Goal: Information Seeking & Learning: Learn about a topic

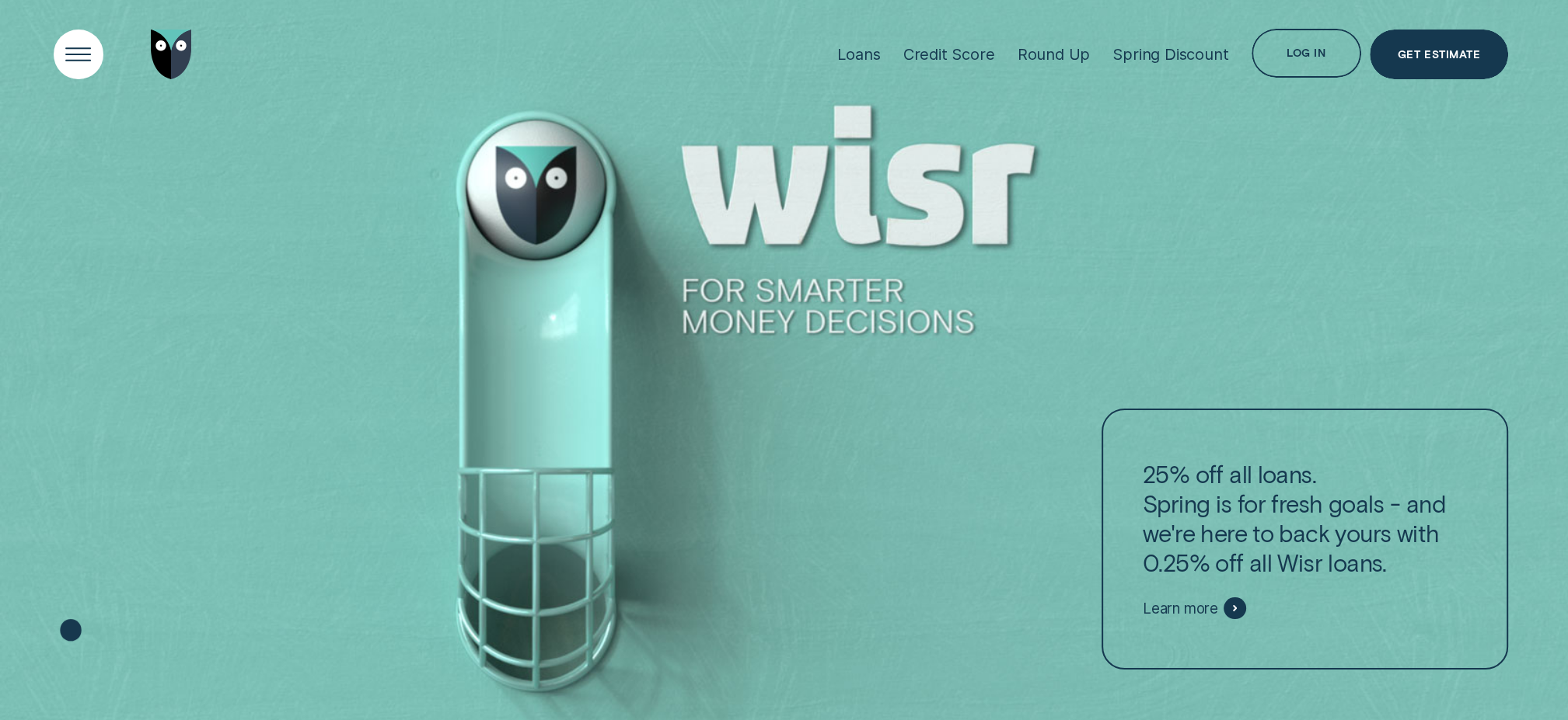
click at [87, 39] on div "Open Menu" at bounding box center [78, 54] width 70 height 70
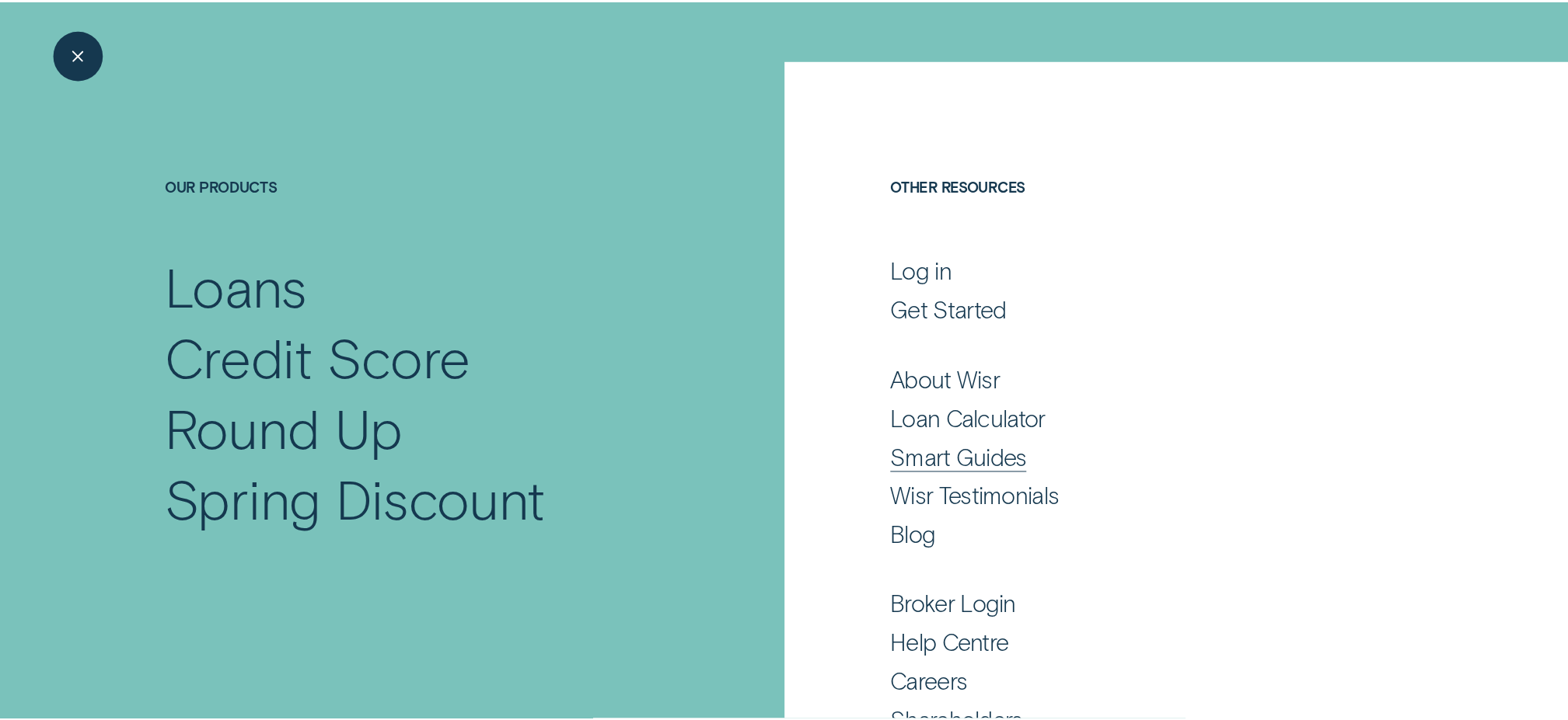
scroll to position [136, 0]
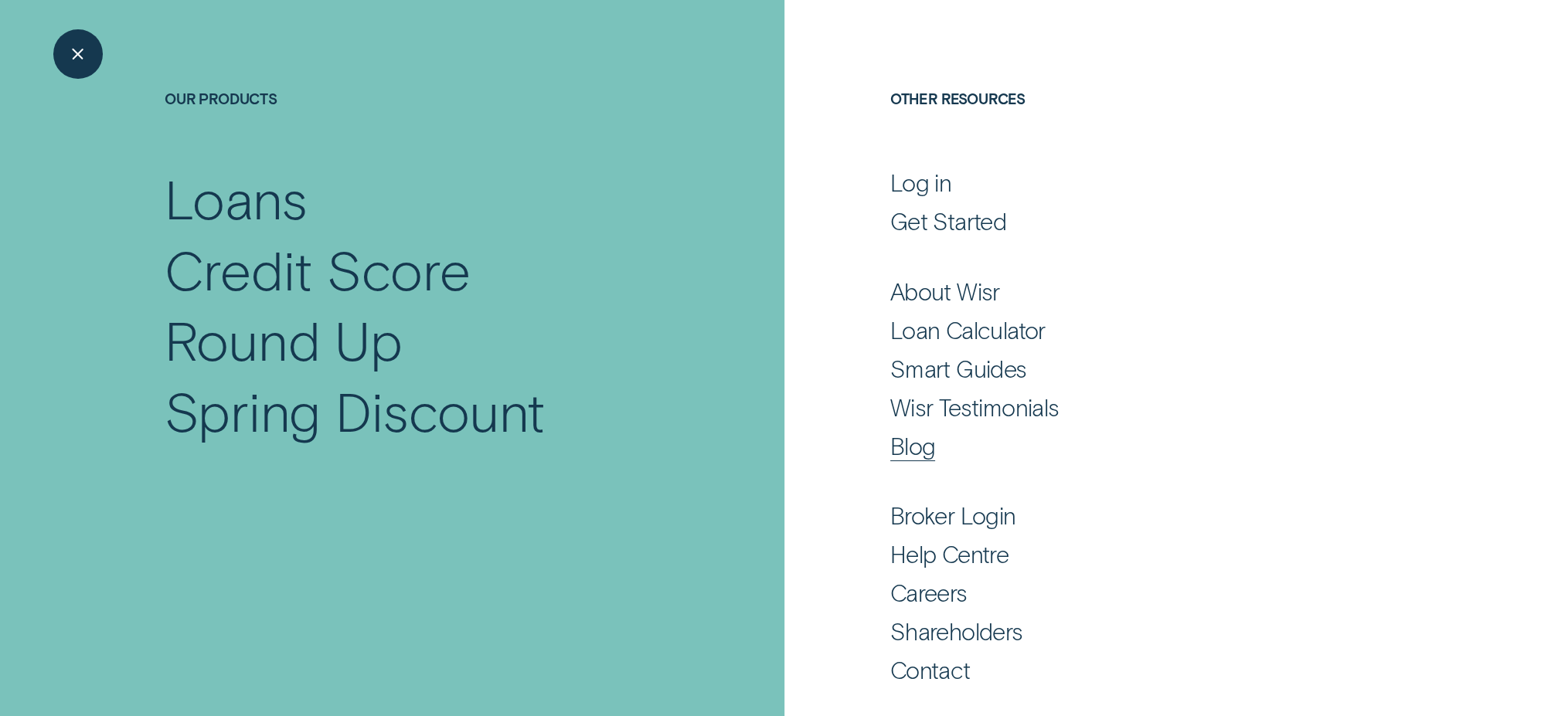
click at [916, 439] on div "Blog" at bounding box center [913, 446] width 45 height 30
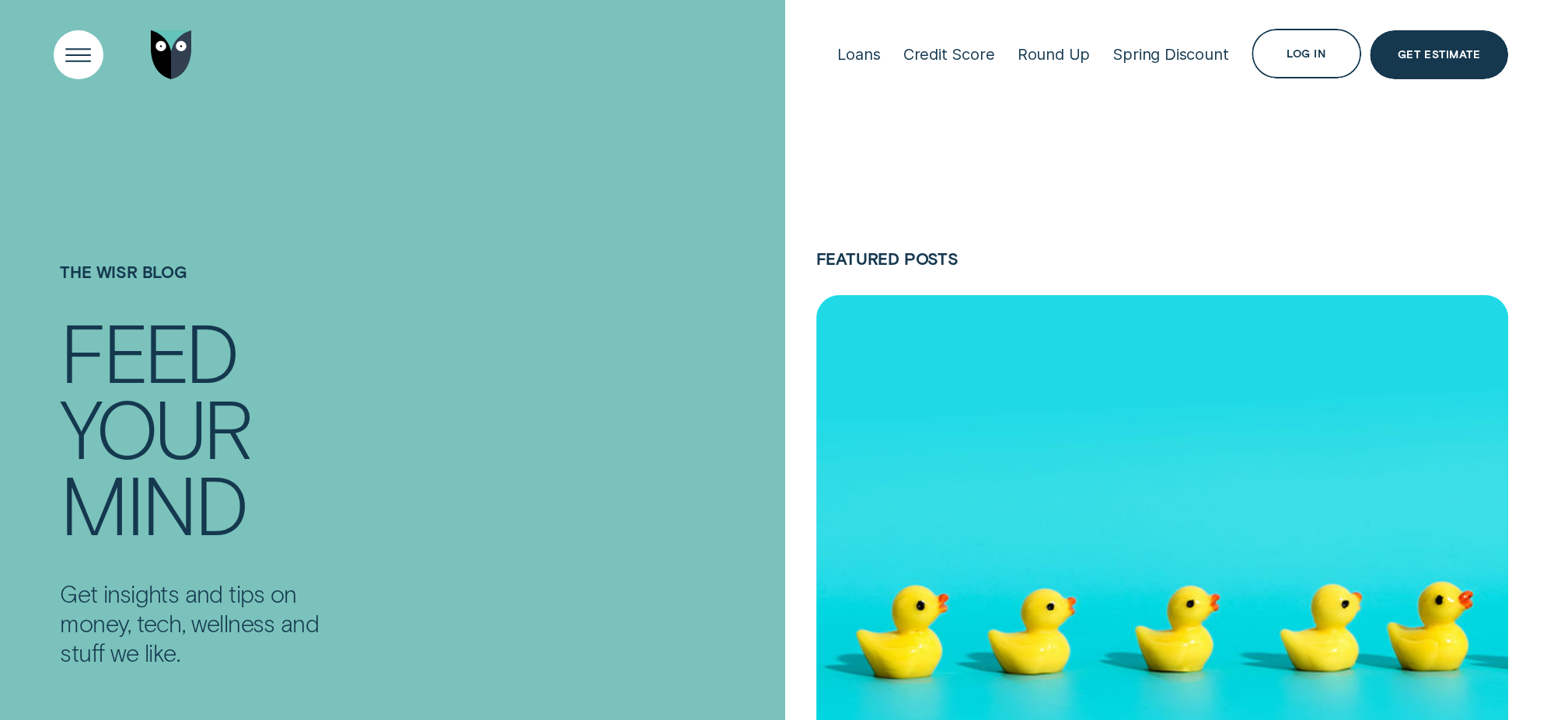
click at [71, 54] on div "Open Menu" at bounding box center [78, 55] width 70 height 70
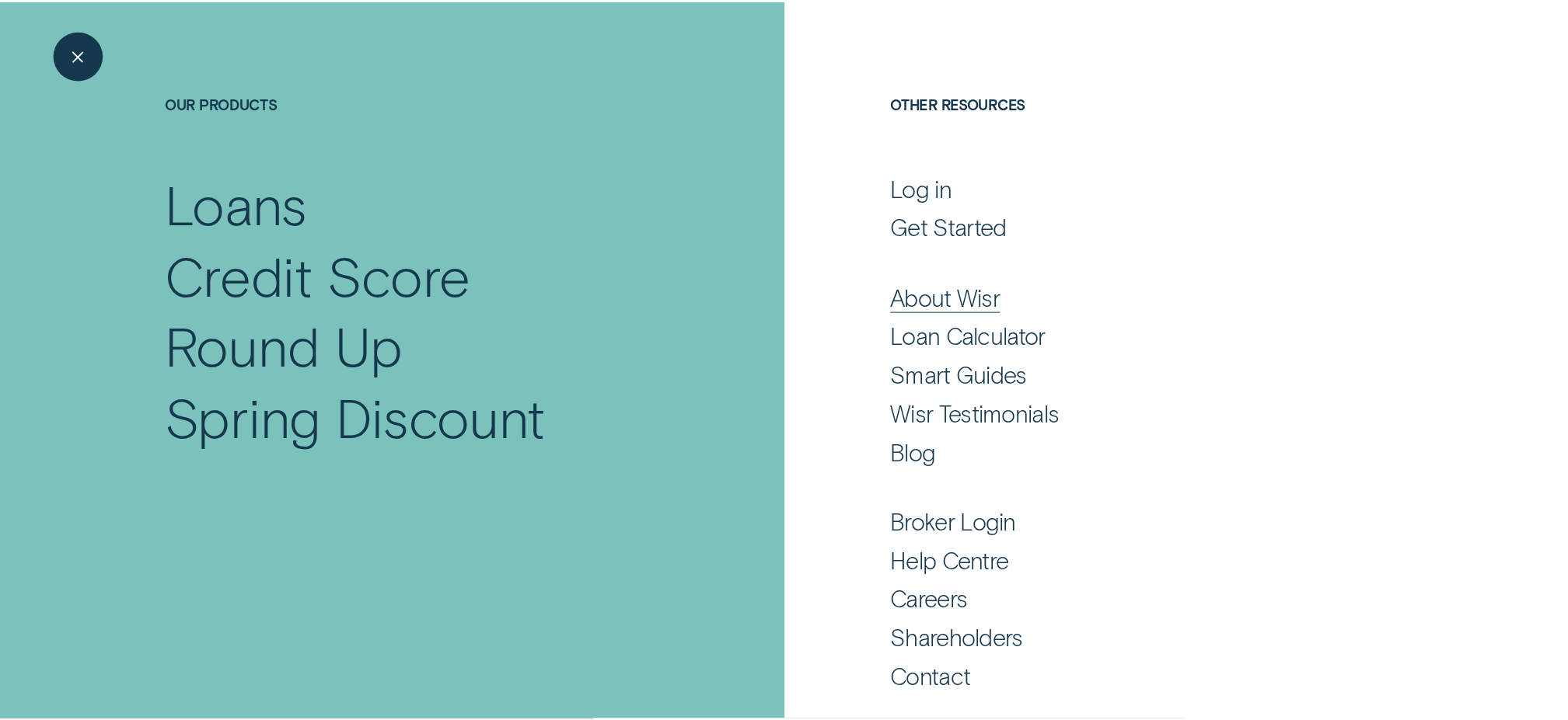
scroll to position [136, 0]
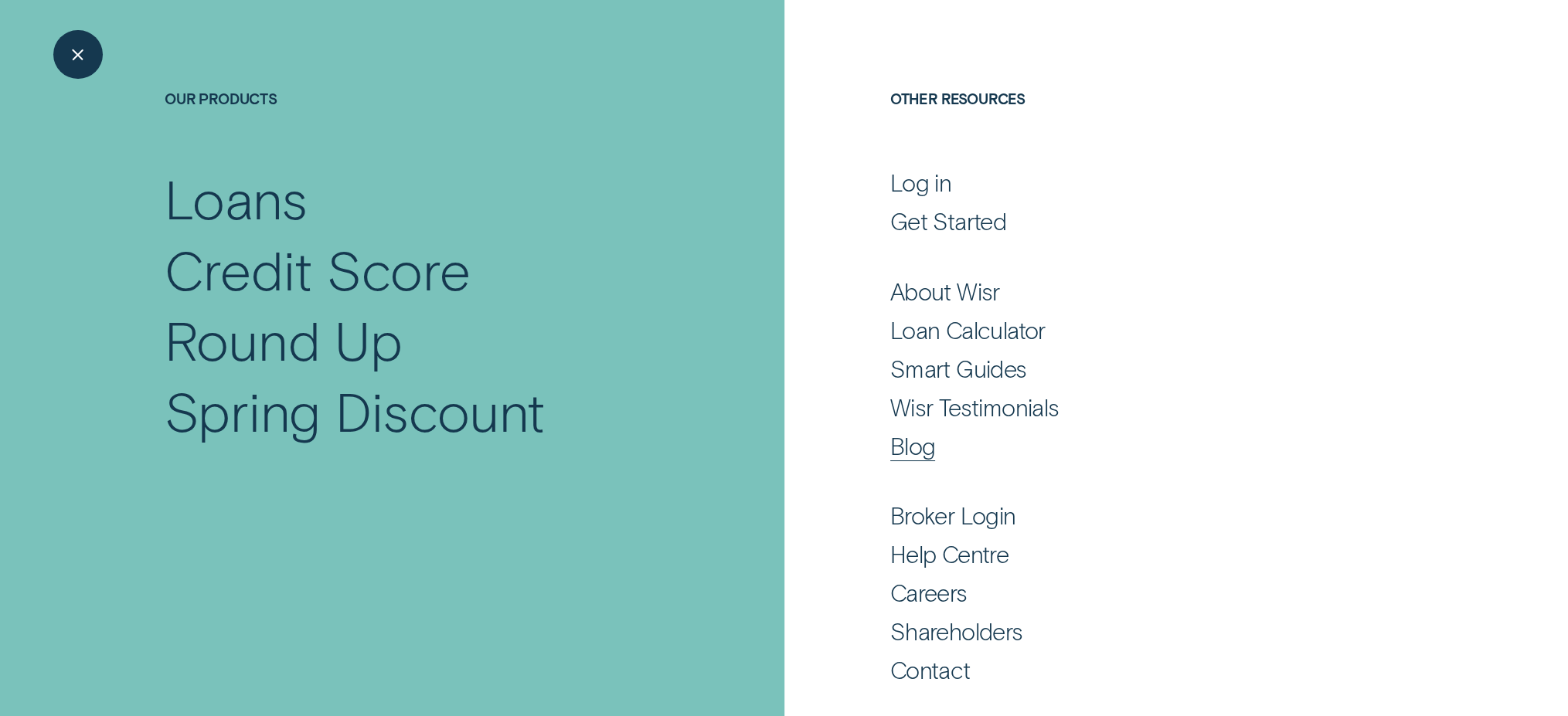
click at [933, 448] on div "Blog" at bounding box center [1146, 446] width 512 height 30
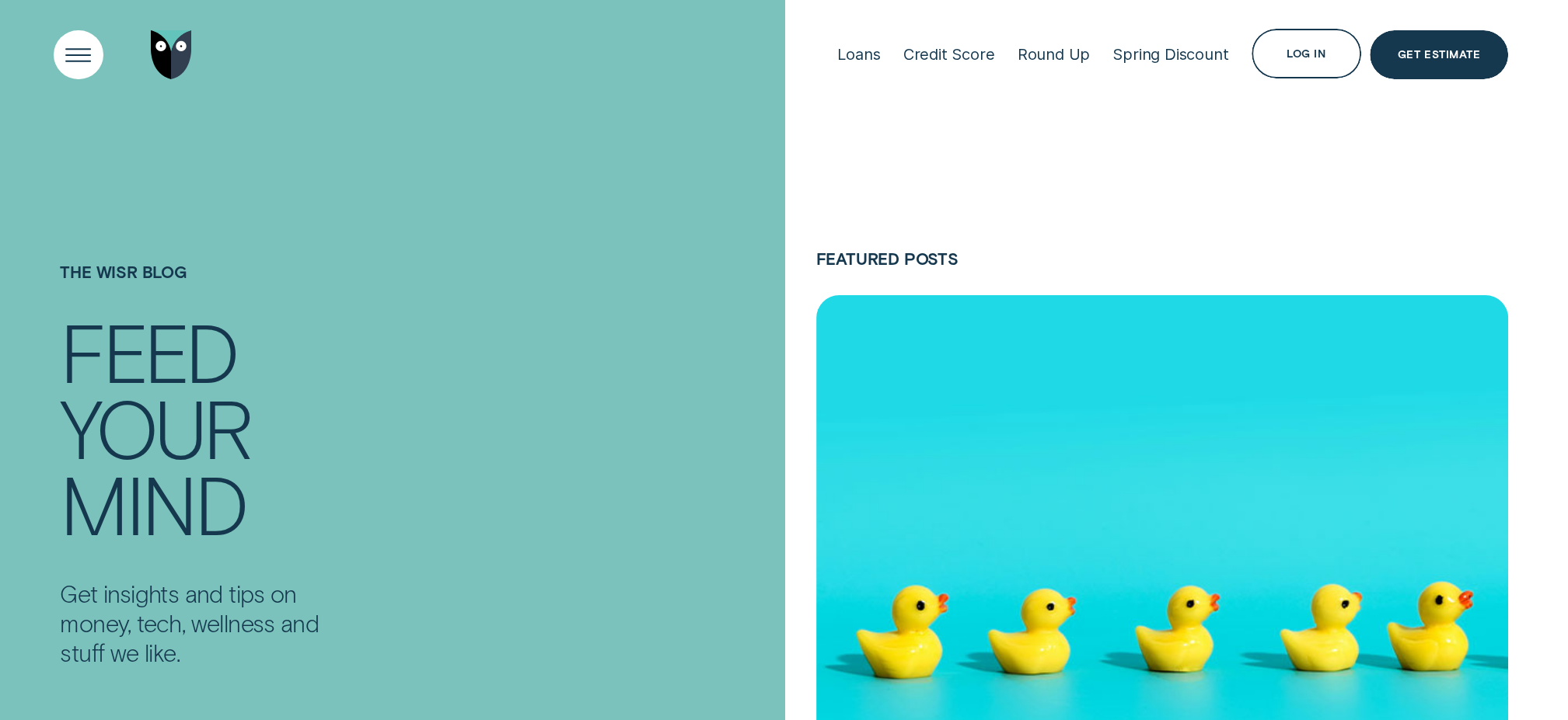
click at [76, 49] on div "Open Menu" at bounding box center [78, 55] width 70 height 70
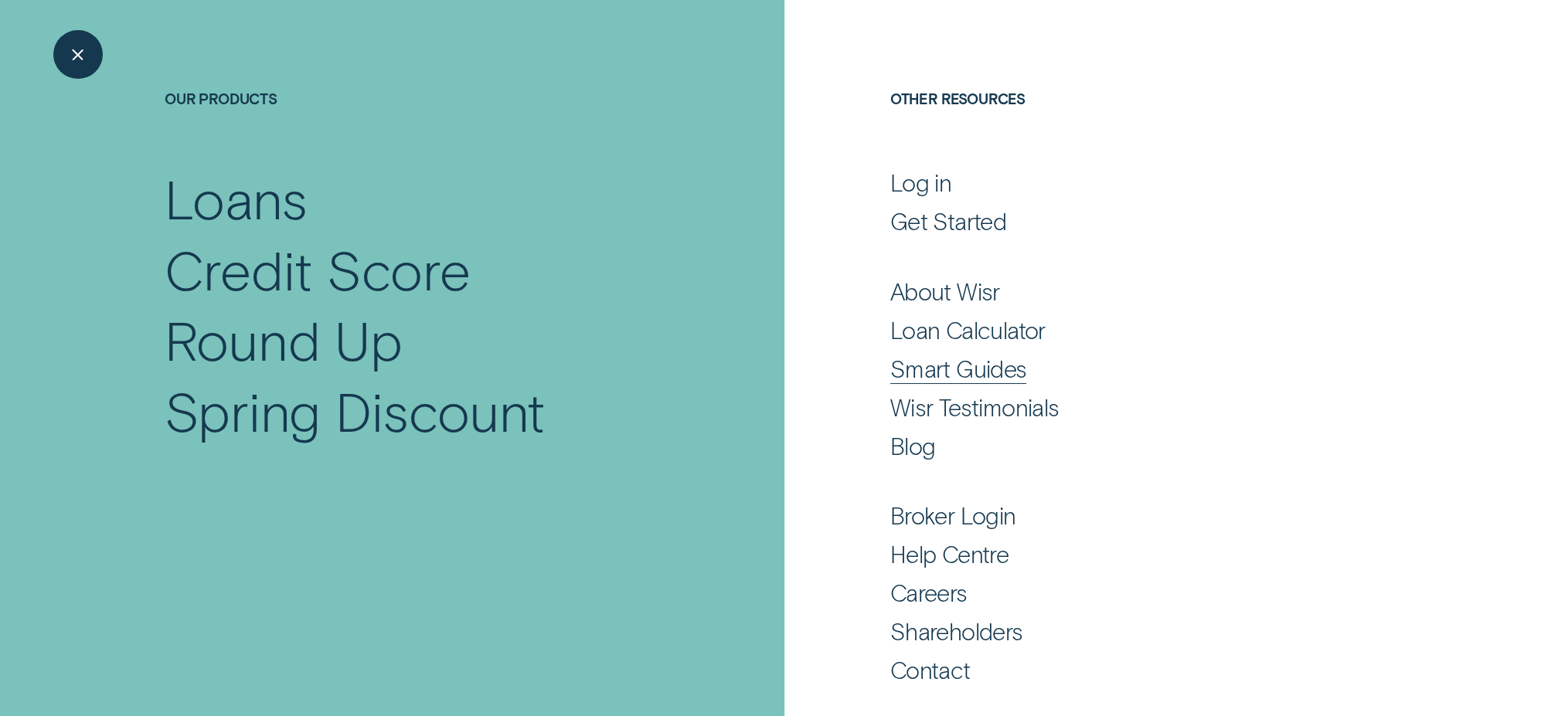
click at [950, 354] on div "Smart Guides" at bounding box center [959, 369] width 137 height 30
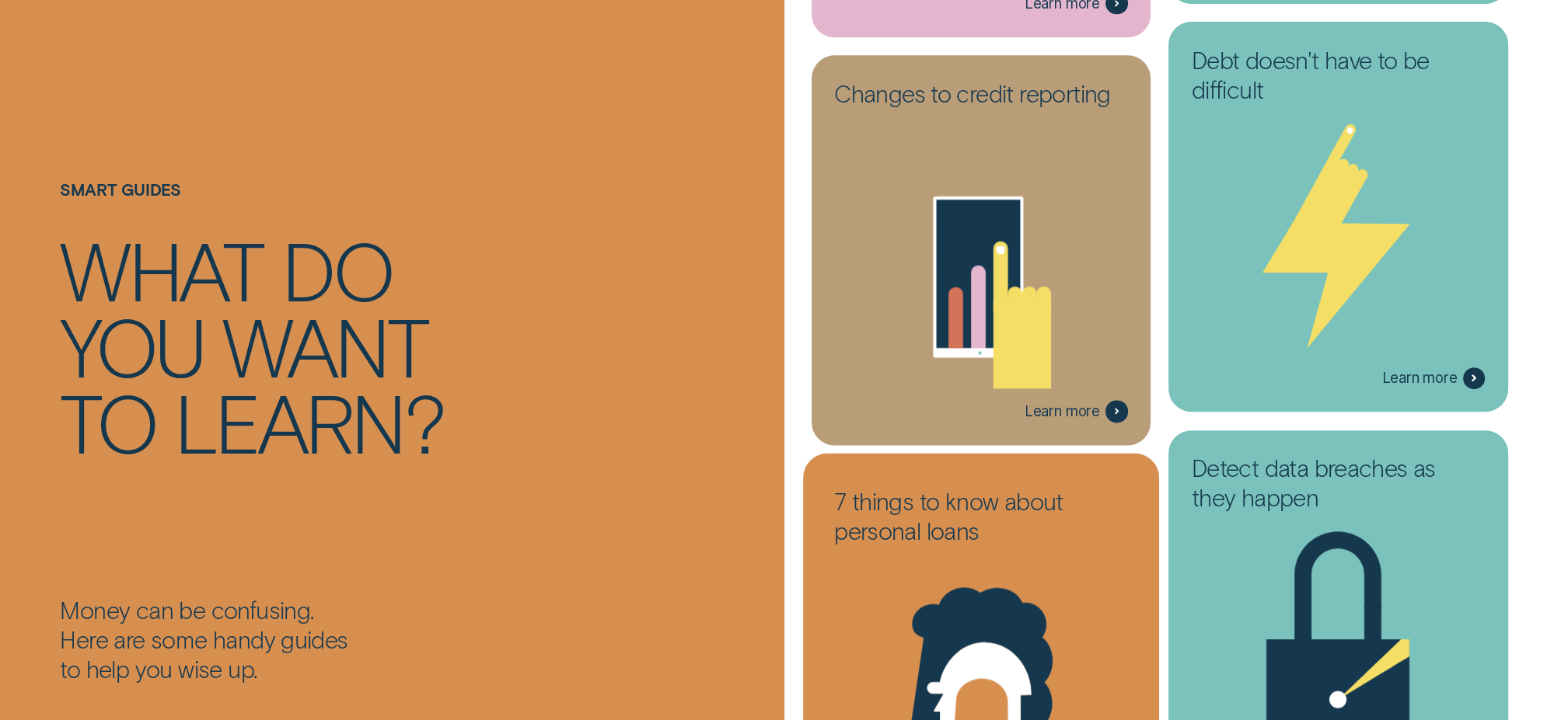
scroll to position [3310, 0]
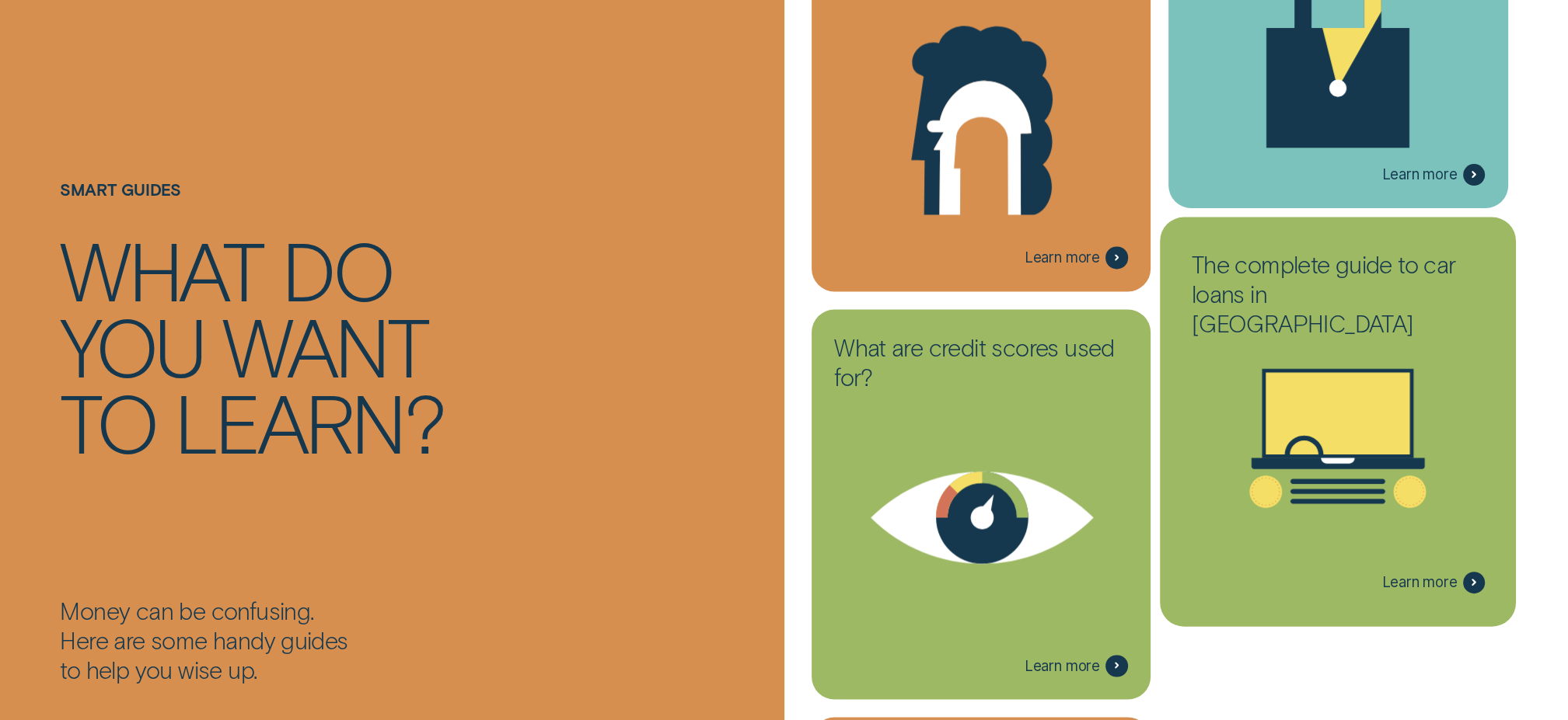
click at [1414, 358] on icon at bounding box center [1338, 438] width 317 height 241
